Goal: Complete application form

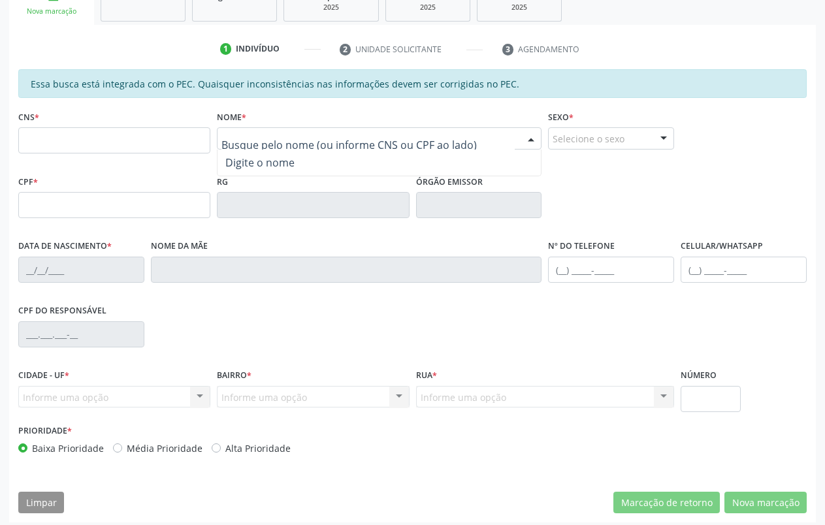
scroll to position [214, 0]
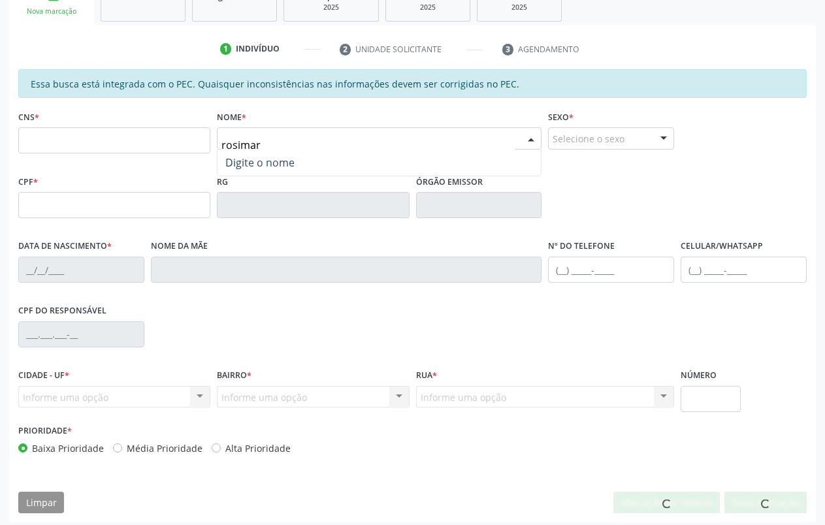
type input "rosimar"
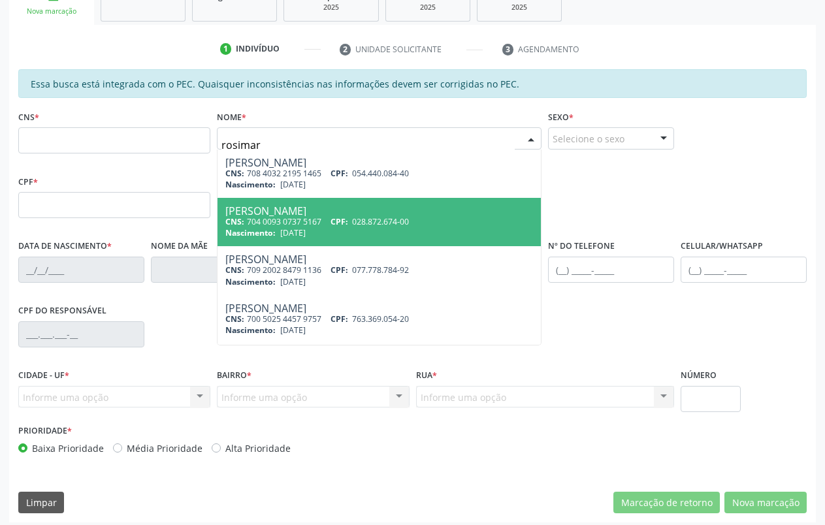
click at [338, 234] on div "Nascimento: [DATE]" at bounding box center [379, 232] width 308 height 11
type input "704 0093 0737 5167"
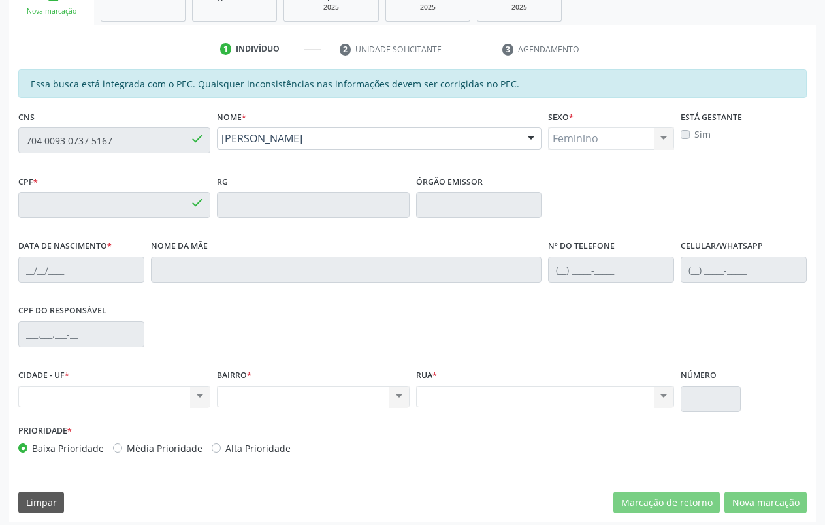
type input "028.872.674-00"
type input "[DATE]"
type input "[PERSON_NAME]"
type input "[PHONE_NUMBER]"
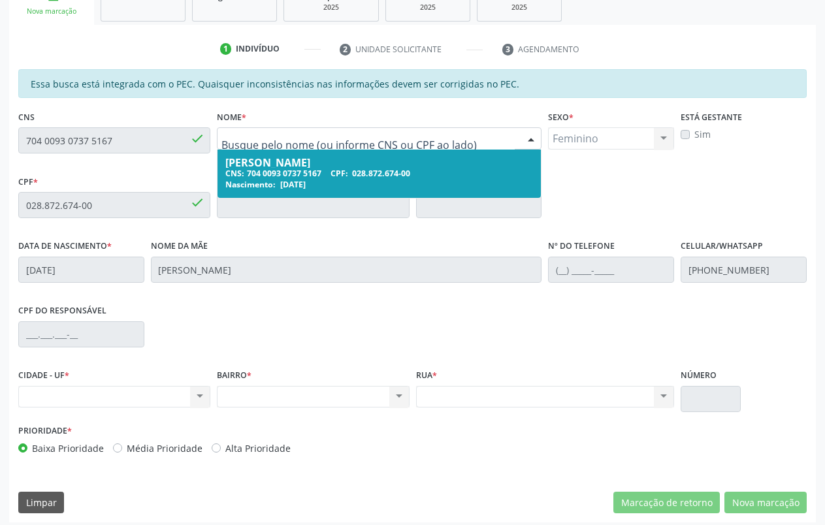
drag, startPoint x: 366, startPoint y: 138, endPoint x: 249, endPoint y: 142, distance: 117.6
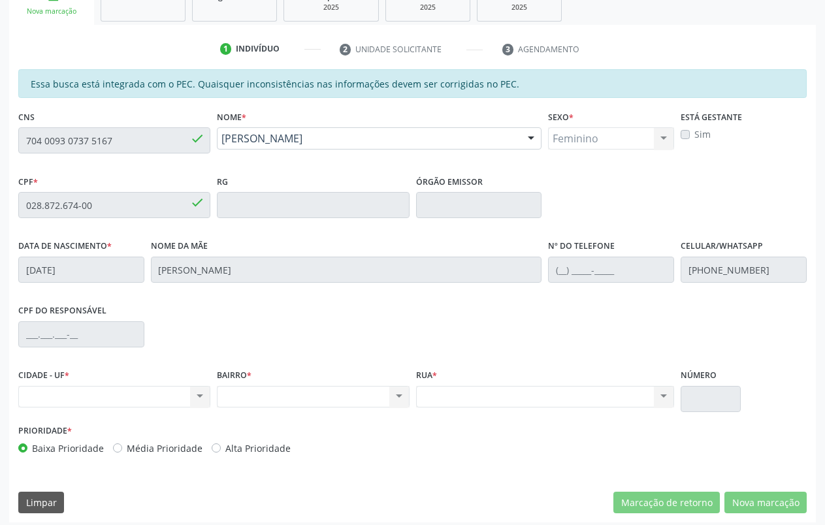
click at [250, 254] on div "Nome da mãe [PERSON_NAME]" at bounding box center [346, 259] width 391 height 46
drag, startPoint x: 125, startPoint y: 138, endPoint x: 25, endPoint y: 141, distance: 99.9
click at [19, 141] on input "704 0093 0737 5167" at bounding box center [114, 140] width 192 height 26
